Goal: Task Accomplishment & Management: Manage account settings

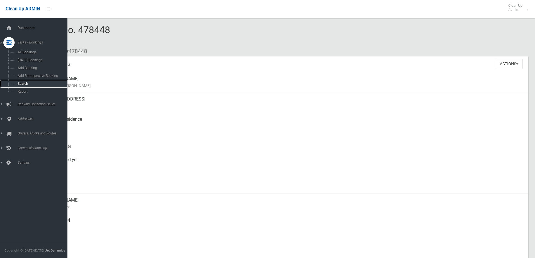
click at [22, 82] on span "Search" at bounding box center [41, 84] width 51 height 4
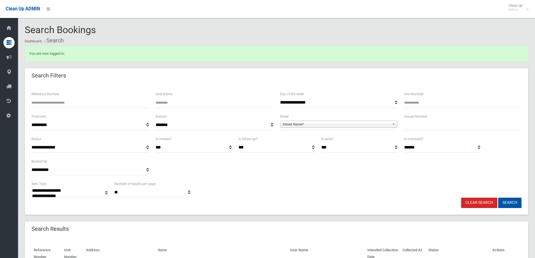
select select
click at [319, 122] on span "Street Name*" at bounding box center [335, 124] width 107 height 7
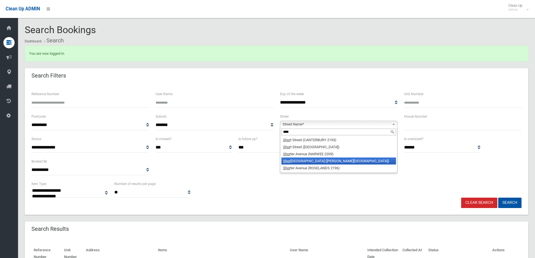
type input "****"
click at [338, 160] on li "Shor ter Avenue (BEVERLY HILLS 2209)" at bounding box center [338, 161] width 115 height 7
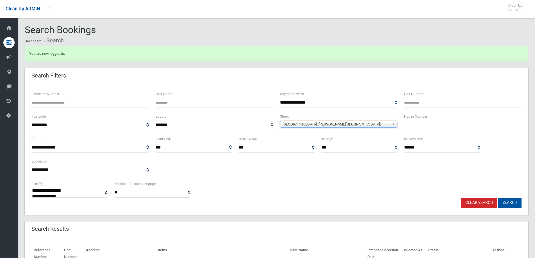
click at [421, 129] on input "text" at bounding box center [462, 125] width 117 height 10
type input "**"
click at [507, 200] on button "Search" at bounding box center [509, 203] width 23 height 10
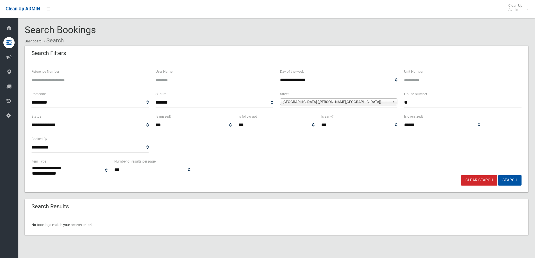
select select
drag, startPoint x: 414, startPoint y: 99, endPoint x: 398, endPoint y: 101, distance: 15.8
click at [398, 101] on div "**********" at bounding box center [276, 102] width 497 height 22
click at [348, 101] on span "Shorter Avenue (BEVERLY HILLS 2209)" at bounding box center [335, 102] width 107 height 7
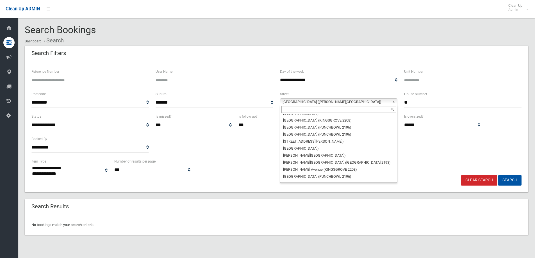
scroll to position [13435, 0]
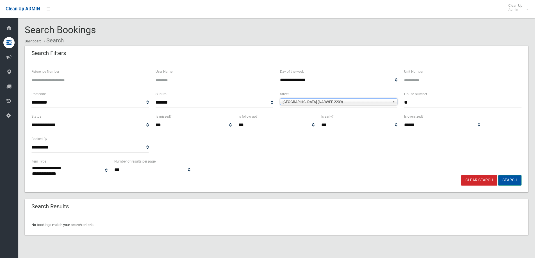
click at [501, 179] on button "Search" at bounding box center [509, 180] width 23 height 10
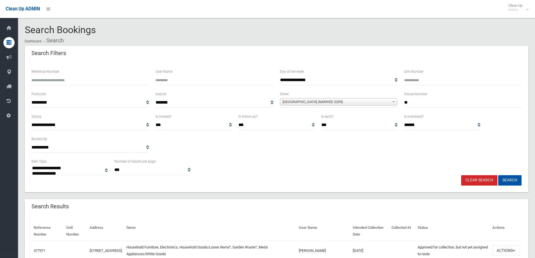
select select
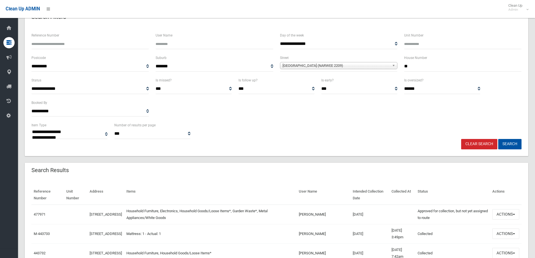
scroll to position [84, 0]
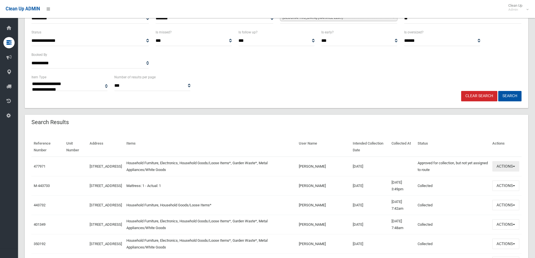
click at [500, 164] on button "Actions" at bounding box center [505, 166] width 27 height 10
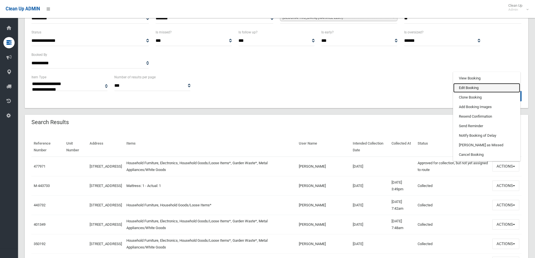
click at [470, 88] on link "Edit Booking" at bounding box center [486, 88] width 67 height 10
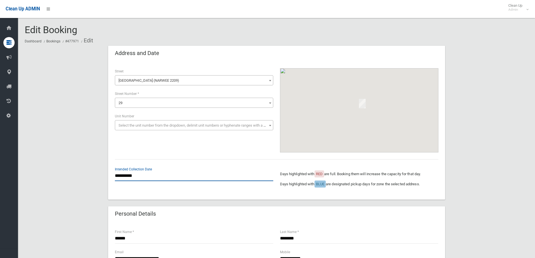
click at [140, 176] on input "**********" at bounding box center [194, 176] width 158 height 10
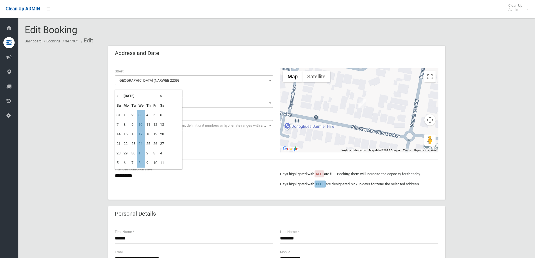
click at [117, 94] on th "«" at bounding box center [118, 96] width 7 height 10
click at [142, 143] on td "20" at bounding box center [141, 144] width 8 height 10
type input "**********"
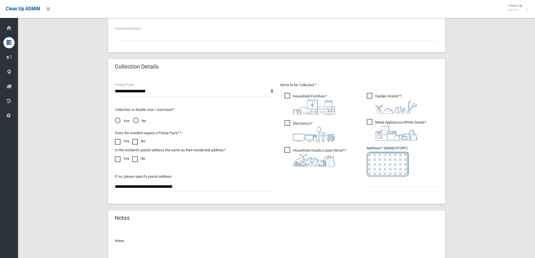
scroll to position [298, 0]
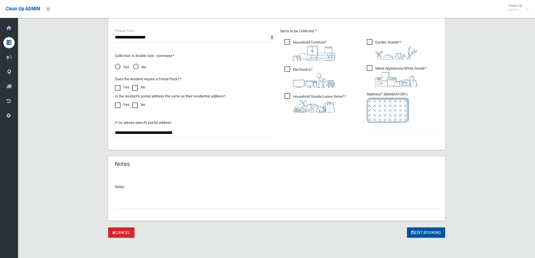
click at [153, 206] on input "text" at bounding box center [276, 203] width 323 height 10
type input "**********"
click at [384, 129] on input "text" at bounding box center [403, 128] width 72 height 10
type input "*"
click at [425, 231] on button "Edit Booking" at bounding box center [426, 232] width 38 height 10
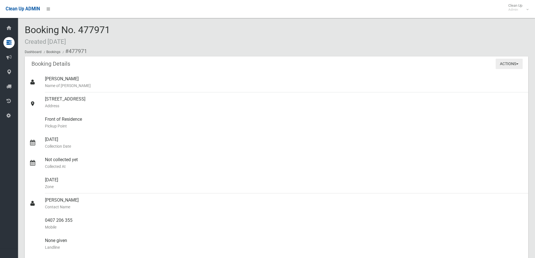
click at [512, 60] on button "Actions" at bounding box center [509, 64] width 27 height 10
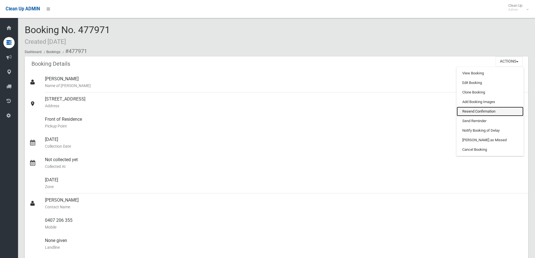
click at [482, 108] on link "Resend Confirmation" at bounding box center [490, 112] width 67 height 10
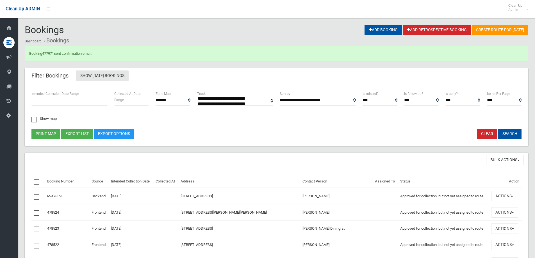
select select
